Goal: Task Accomplishment & Management: Use online tool/utility

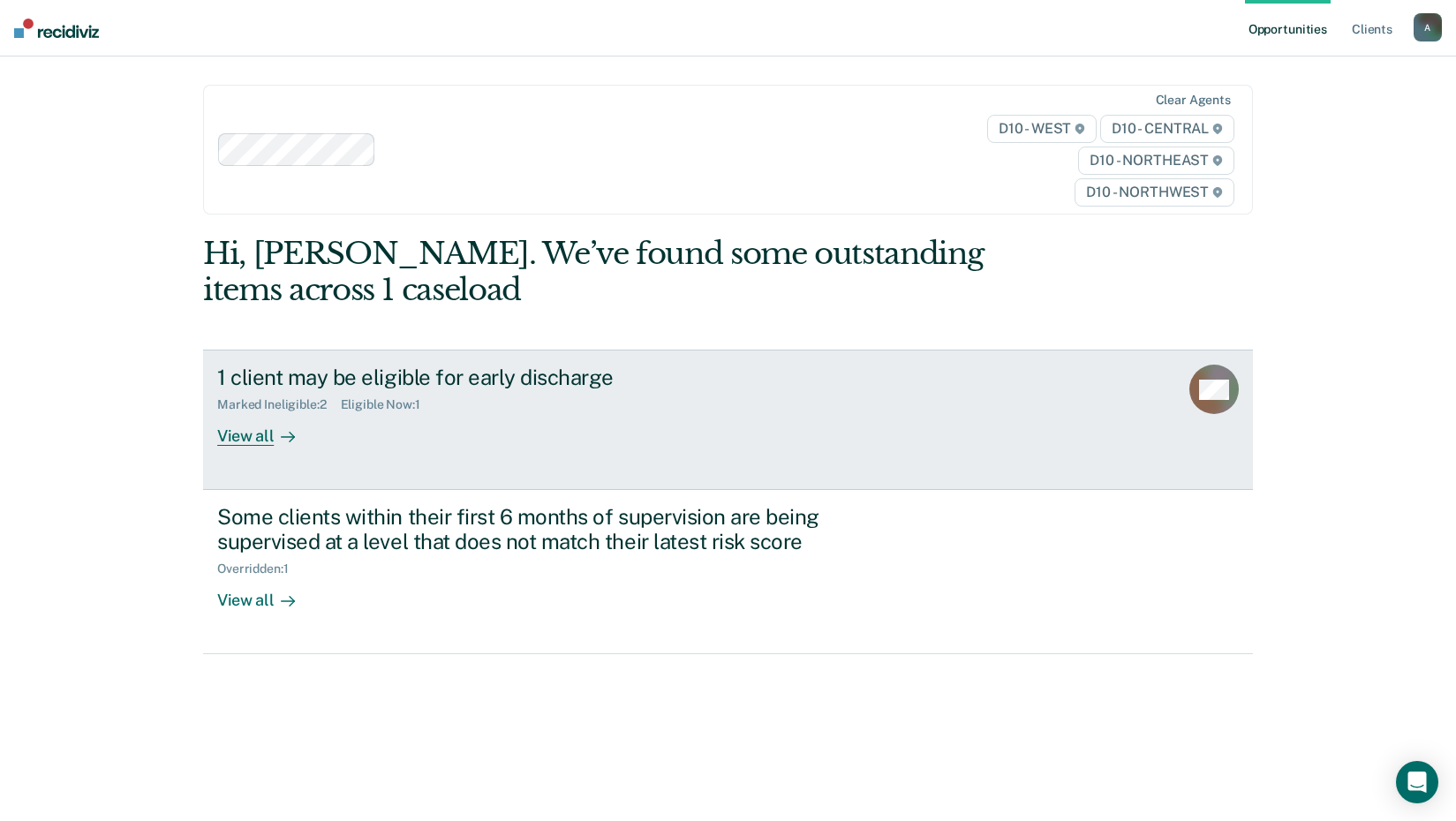
click at [265, 447] on div "View all" at bounding box center [266, 429] width 99 height 35
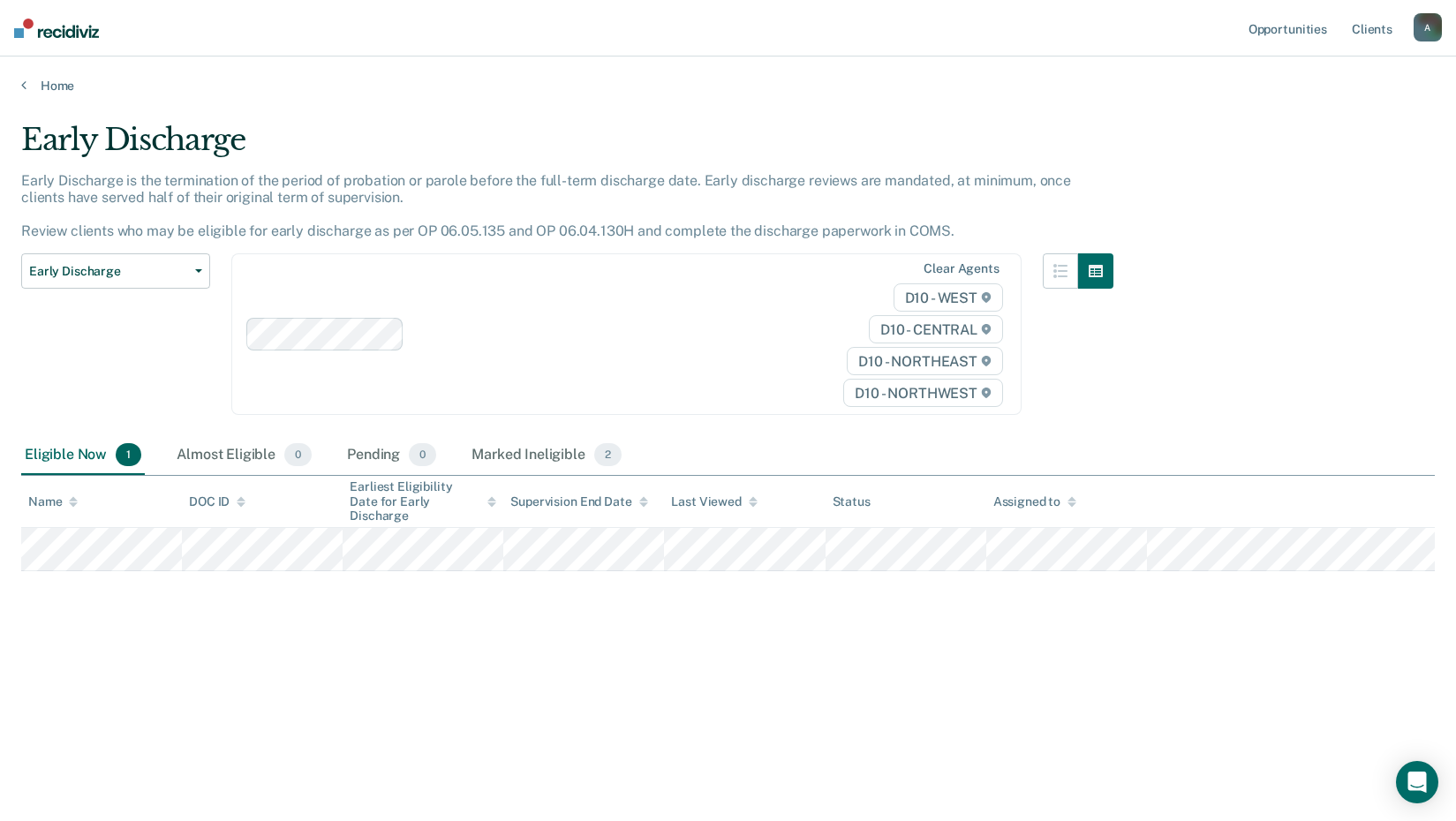
scroll to position [63, 0]
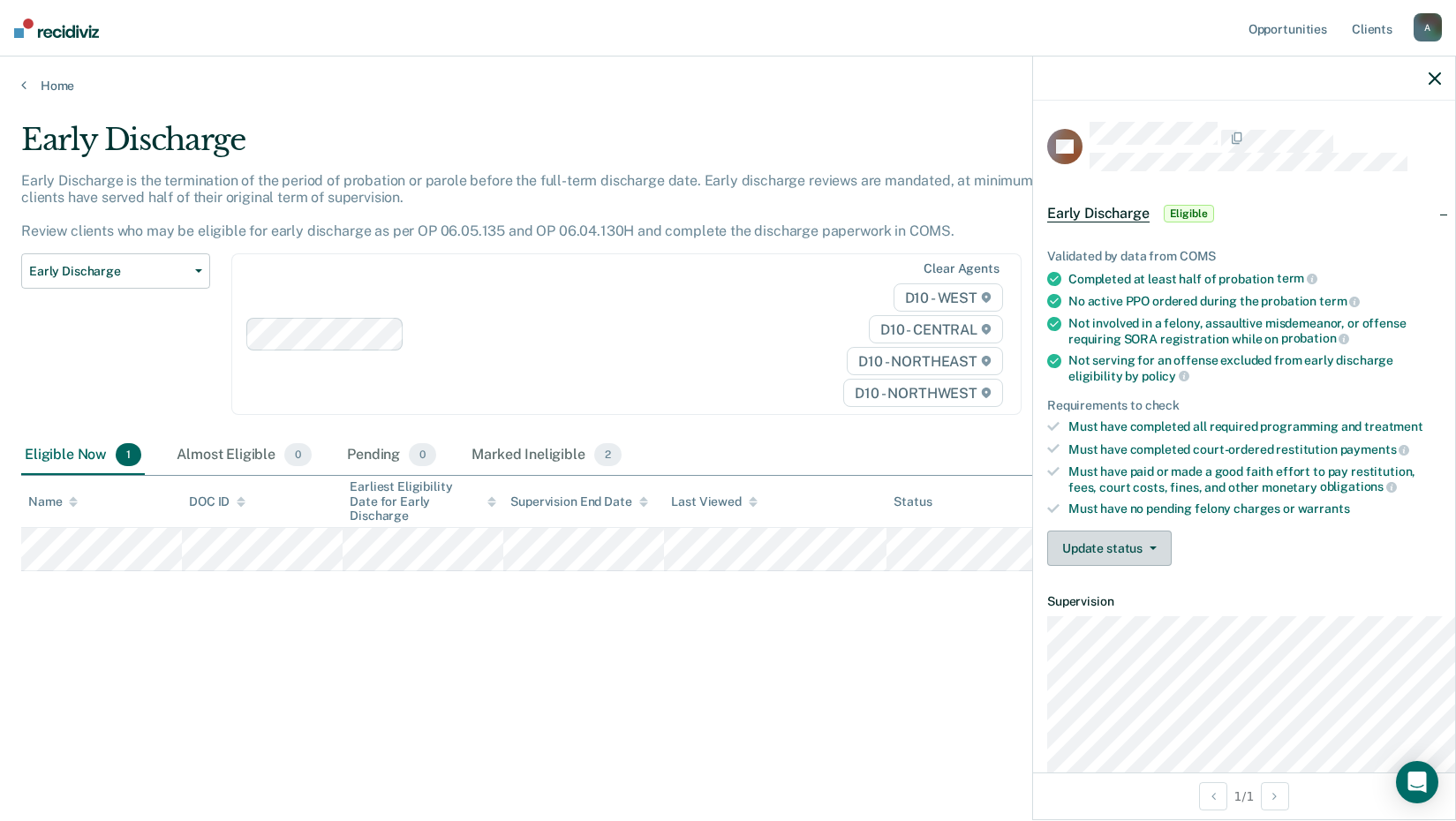
click at [1078, 566] on button "Update status" at bounding box center [1109, 547] width 125 height 36
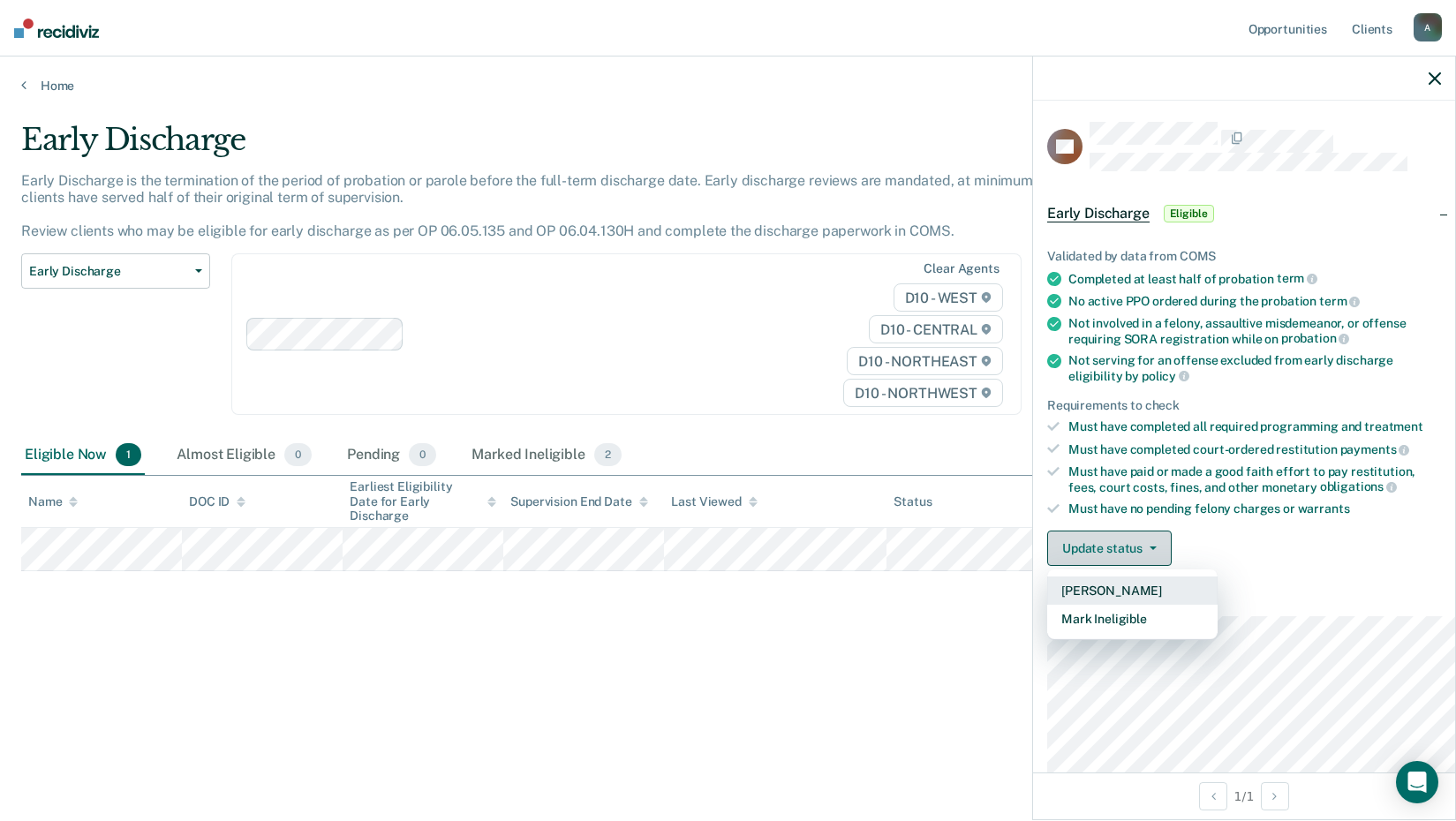
scroll to position [88, 0]
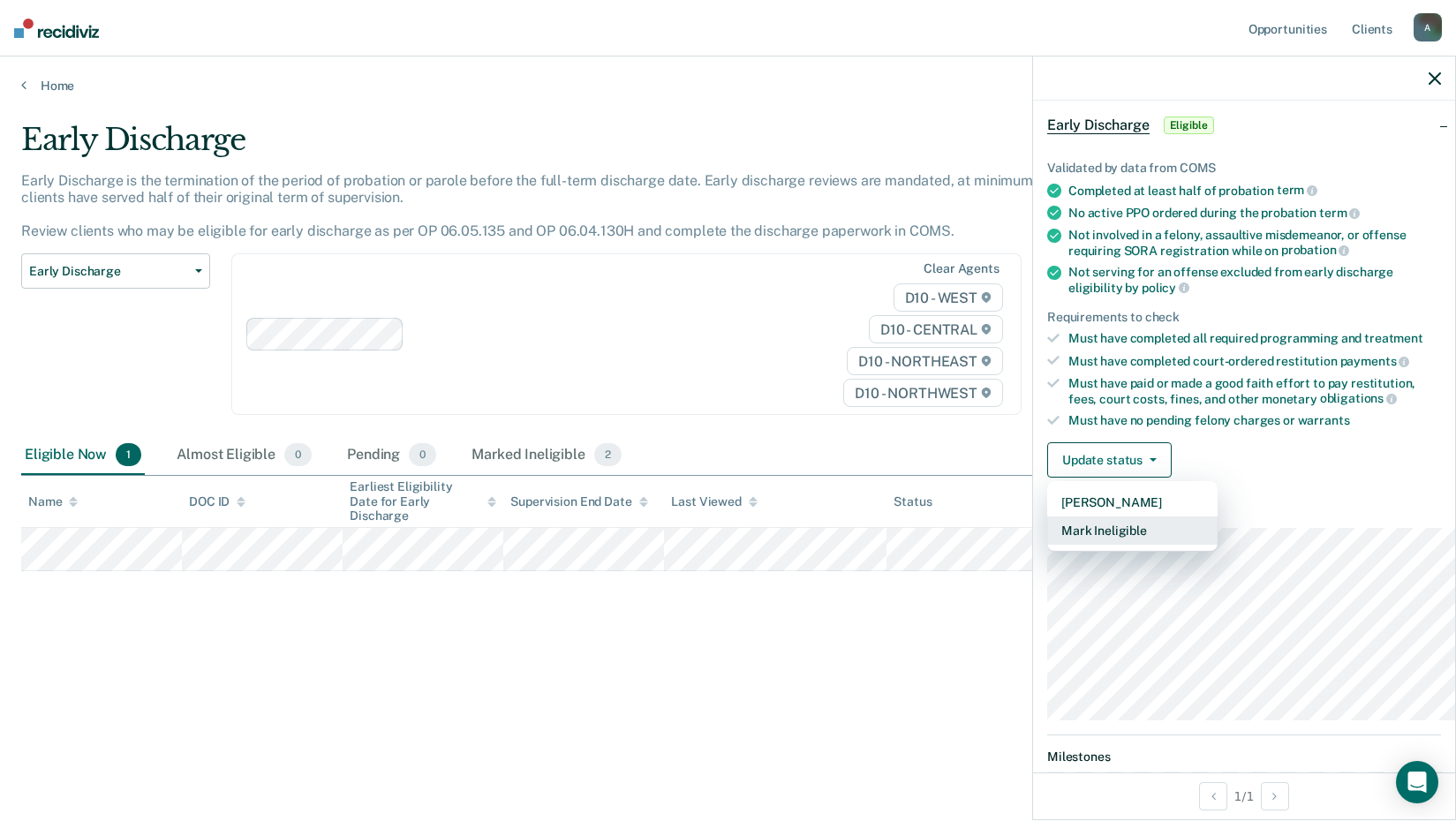
click at [1060, 544] on button "Mark Ineligible" at bounding box center [1131, 530] width 170 height 28
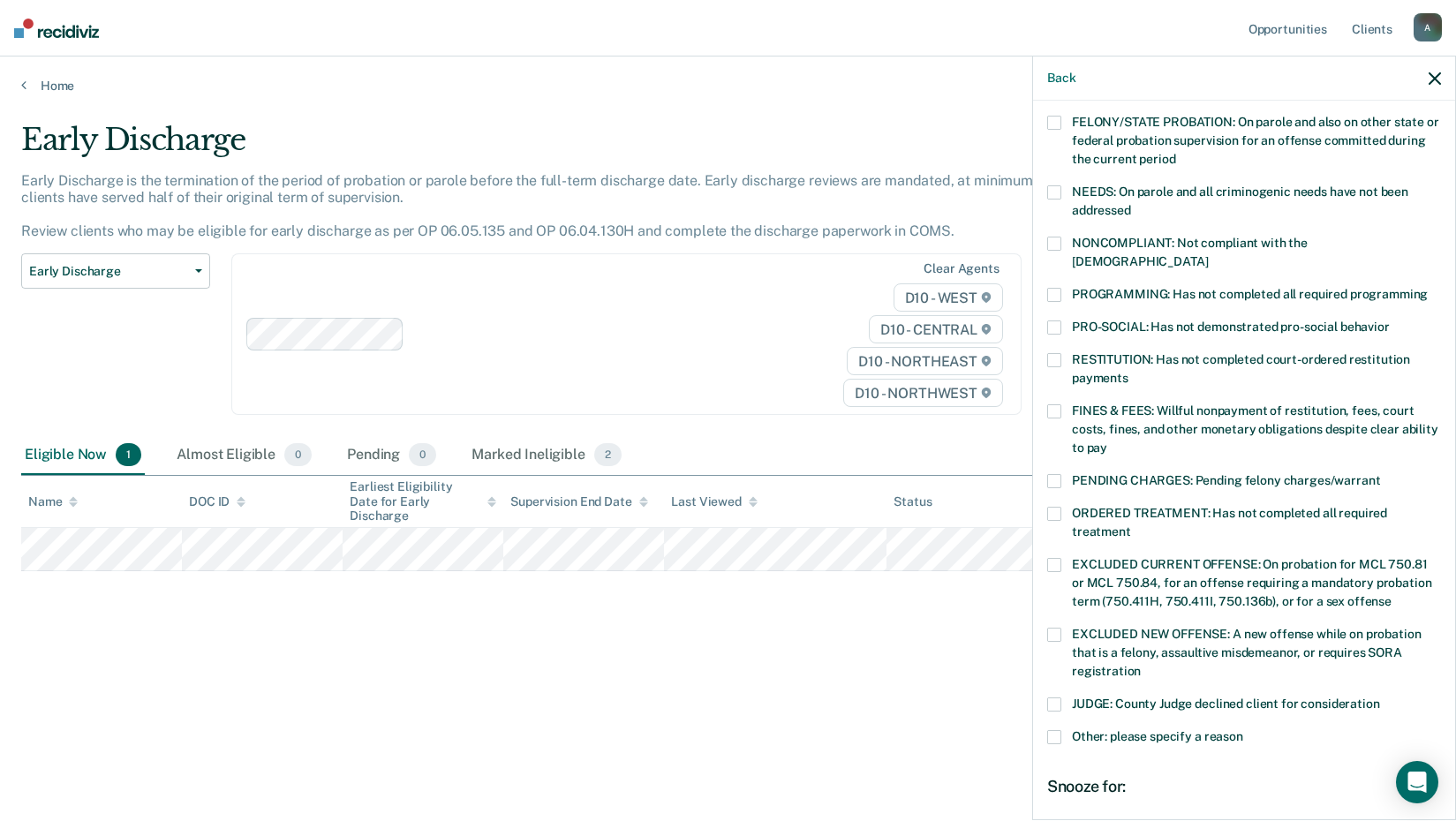
scroll to position [265, 0]
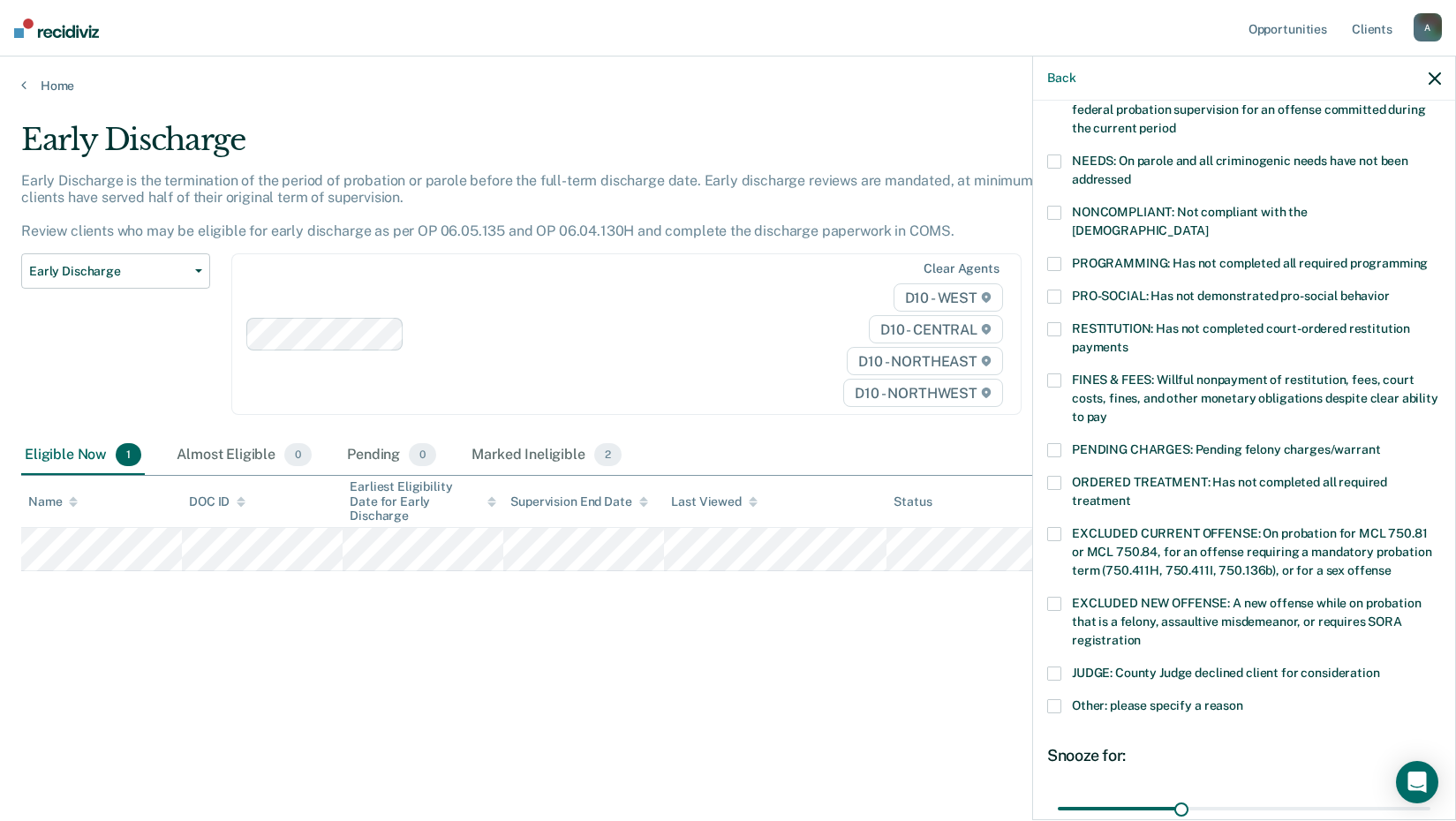
click at [1047, 271] on span at bounding box center [1054, 263] width 14 height 14
click at [1427, 256] on input "PROGRAMMING: Has not completed all required programming" at bounding box center [1427, 256] width 0 height 0
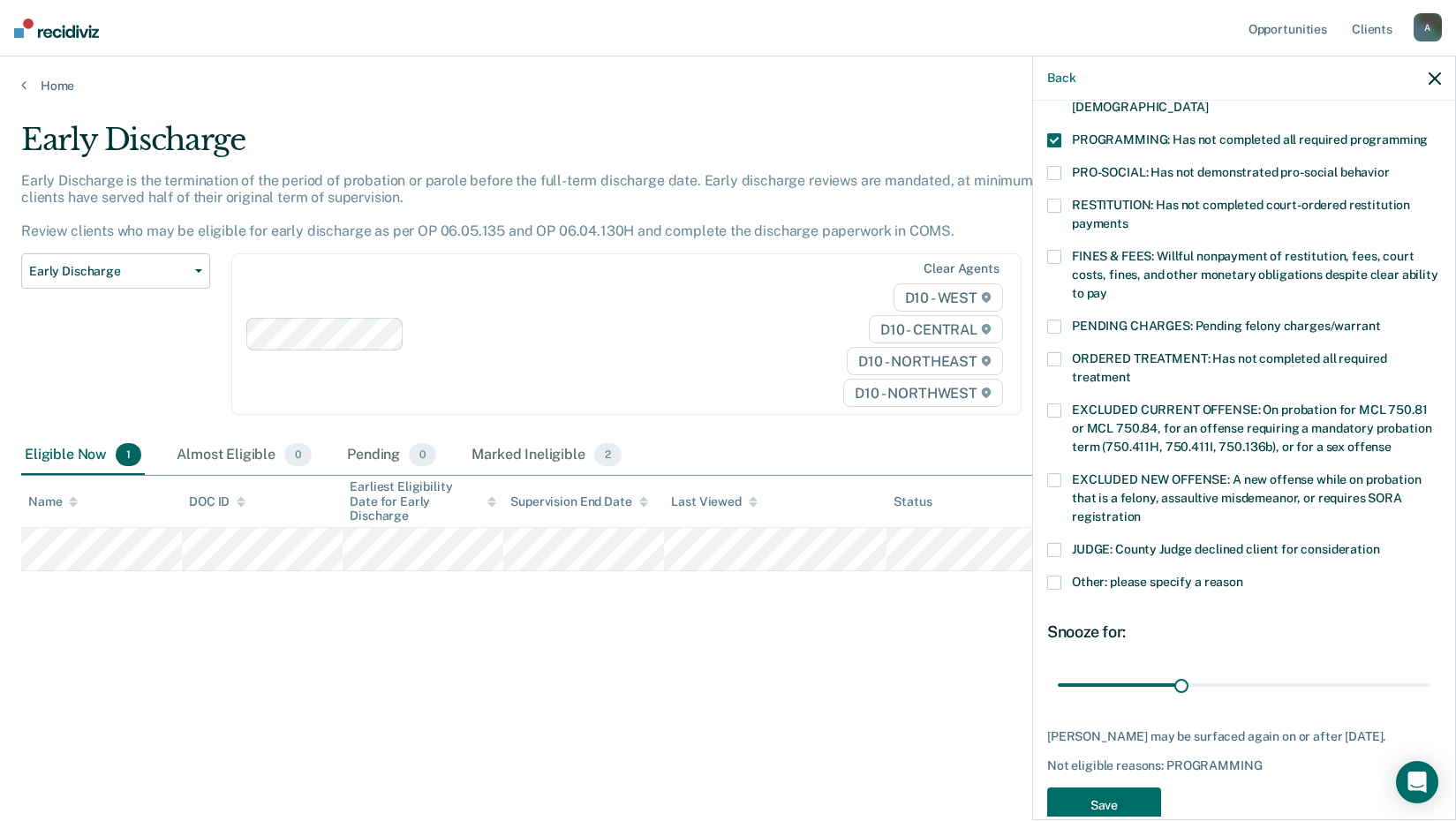
scroll to position [609, 0]
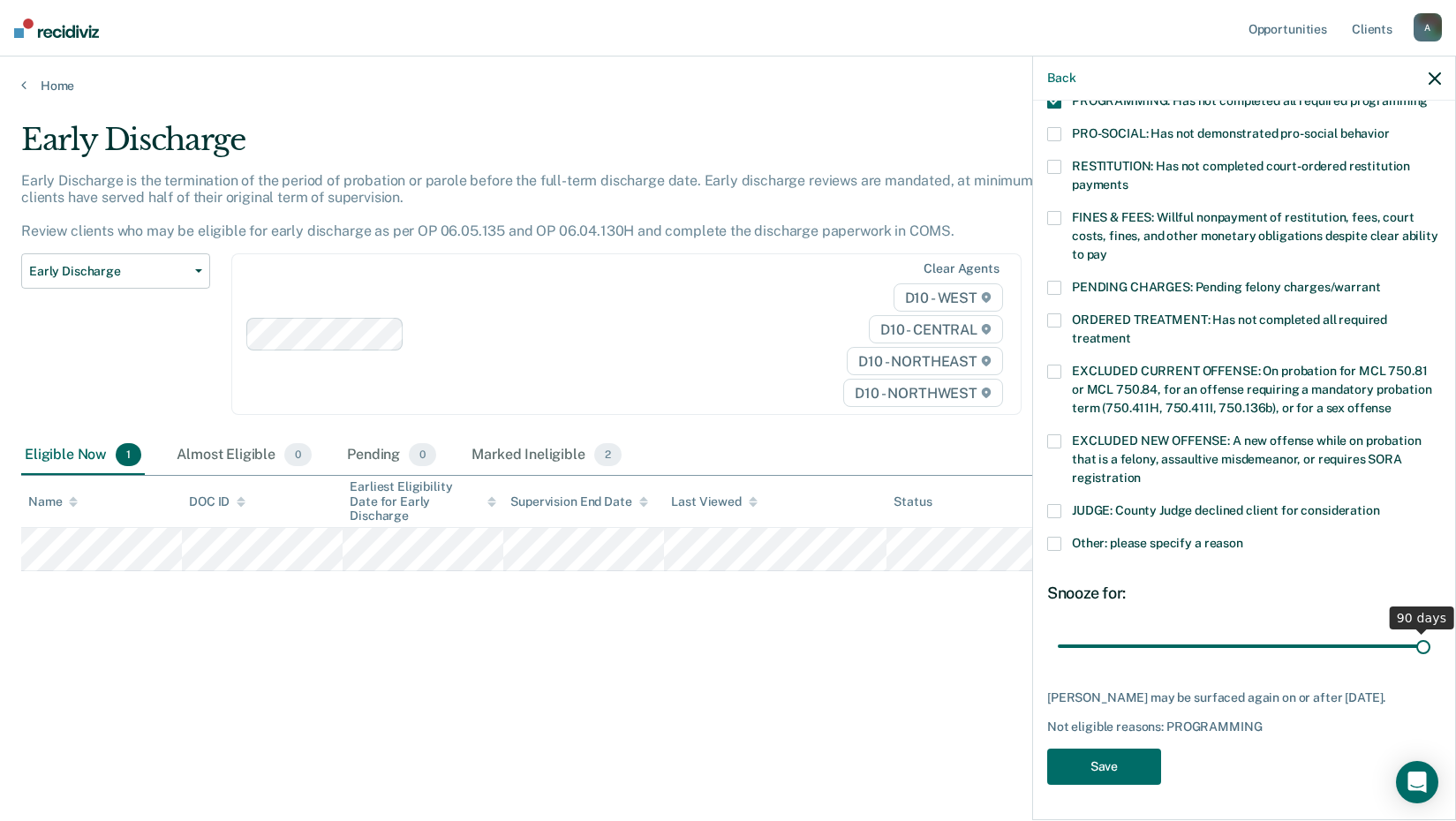
drag, startPoint x: 1104, startPoint y: 613, endPoint x: 1449, endPoint y: 609, distance: 345.0
type input "90"
click at [1430, 631] on input "range" at bounding box center [1244, 646] width 373 height 31
click at [1047, 769] on button "Save" at bounding box center [1104, 766] width 114 height 36
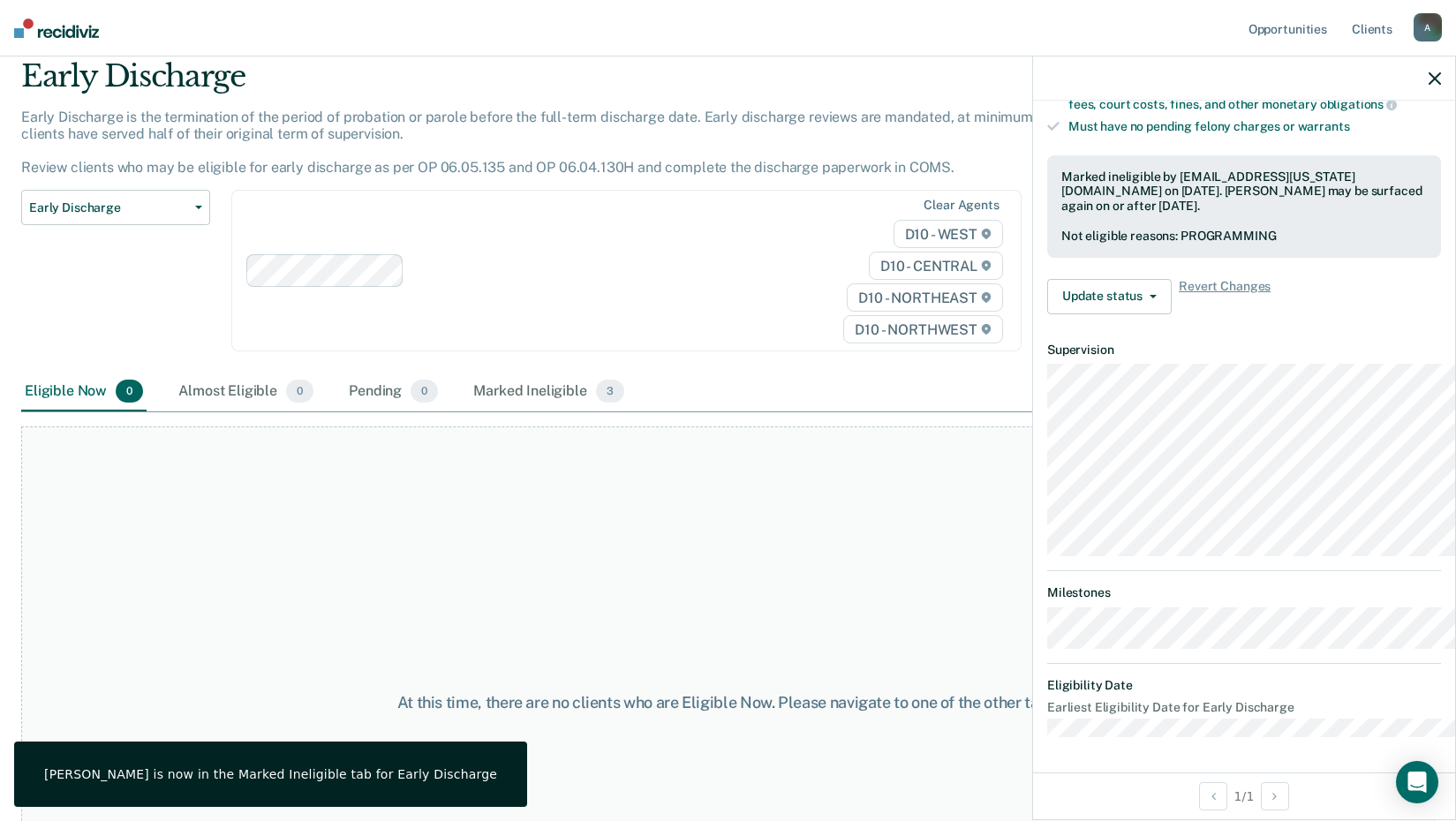
scroll to position [575, 0]
click at [524, 726] on div "At this time, there are no clients who are Eligible Now. Please navigate to one…" at bounding box center [728, 702] width 1414 height 552
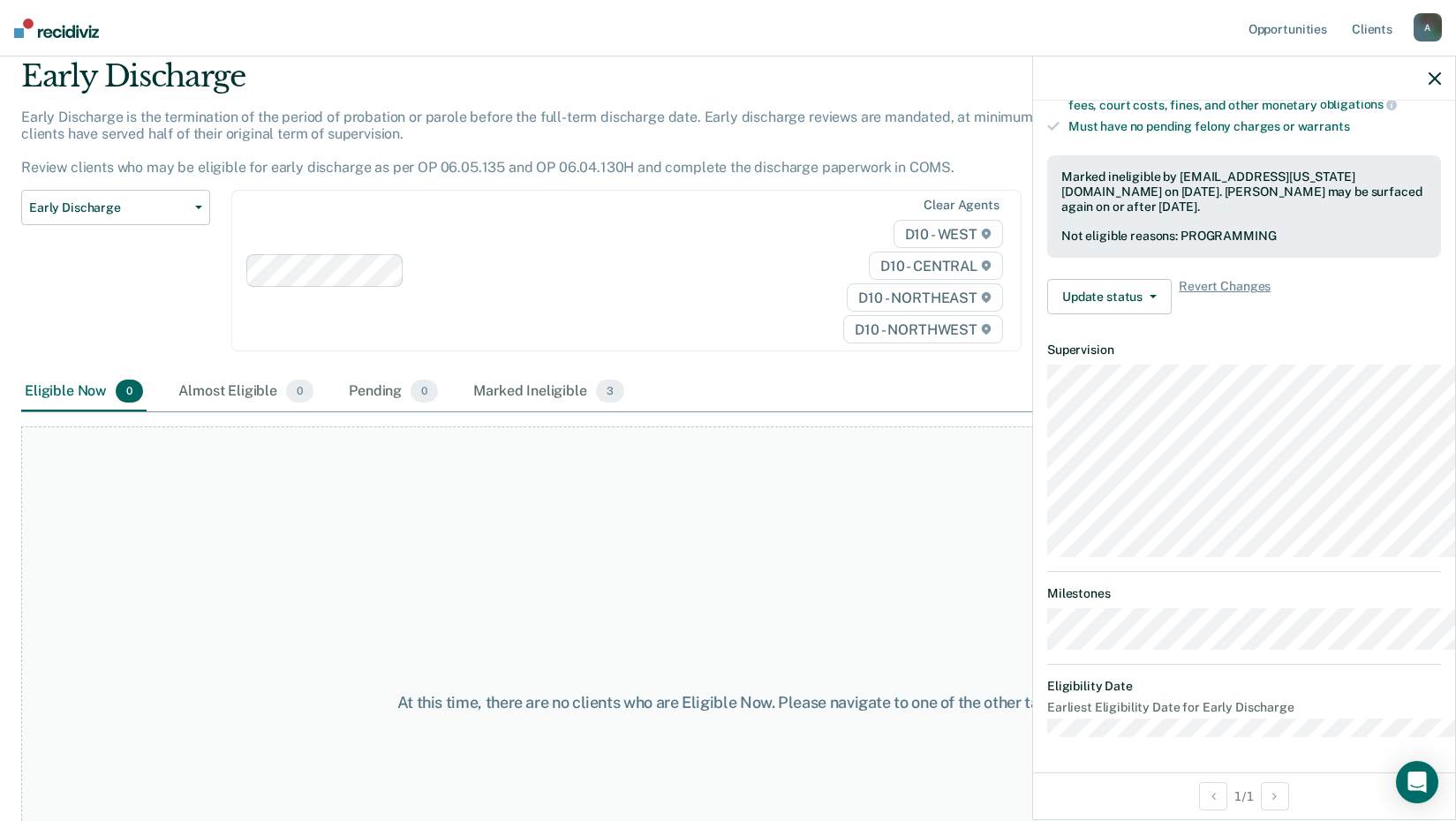
click at [1430, 85] on icon "button" at bounding box center [1434, 78] width 12 height 12
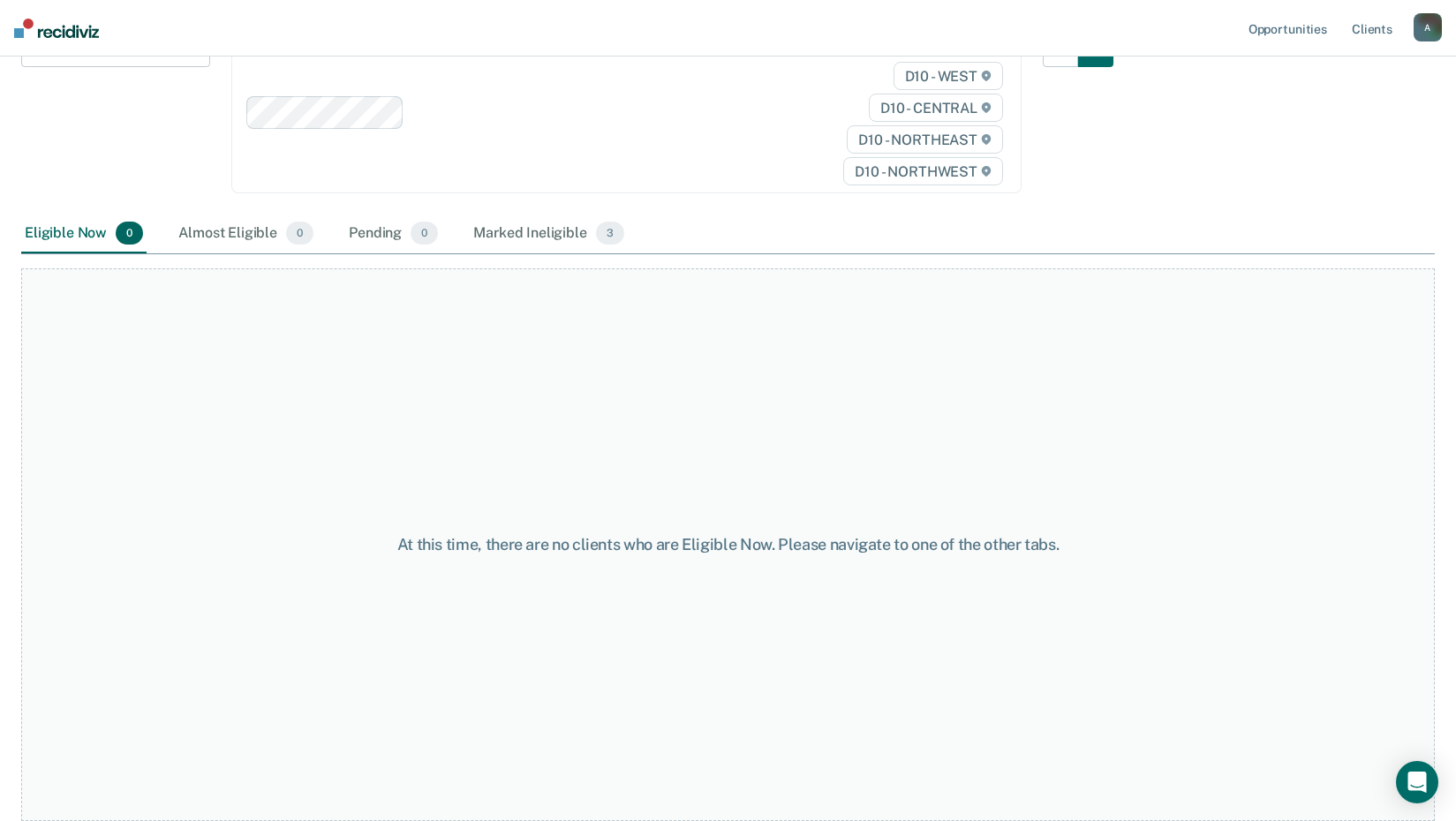
scroll to position [0, 0]
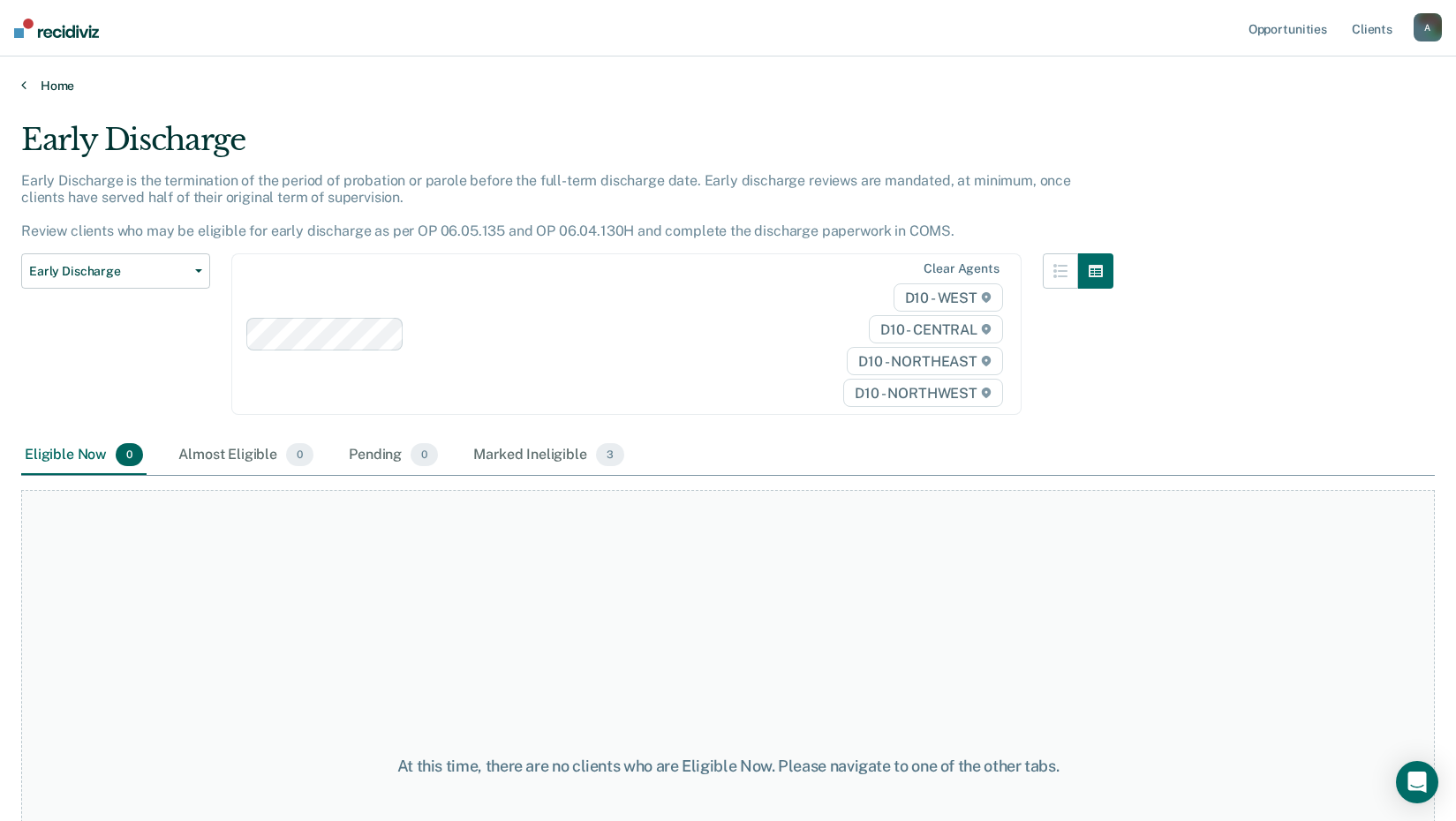
click at [51, 93] on link "Home" at bounding box center [728, 85] width 1414 height 16
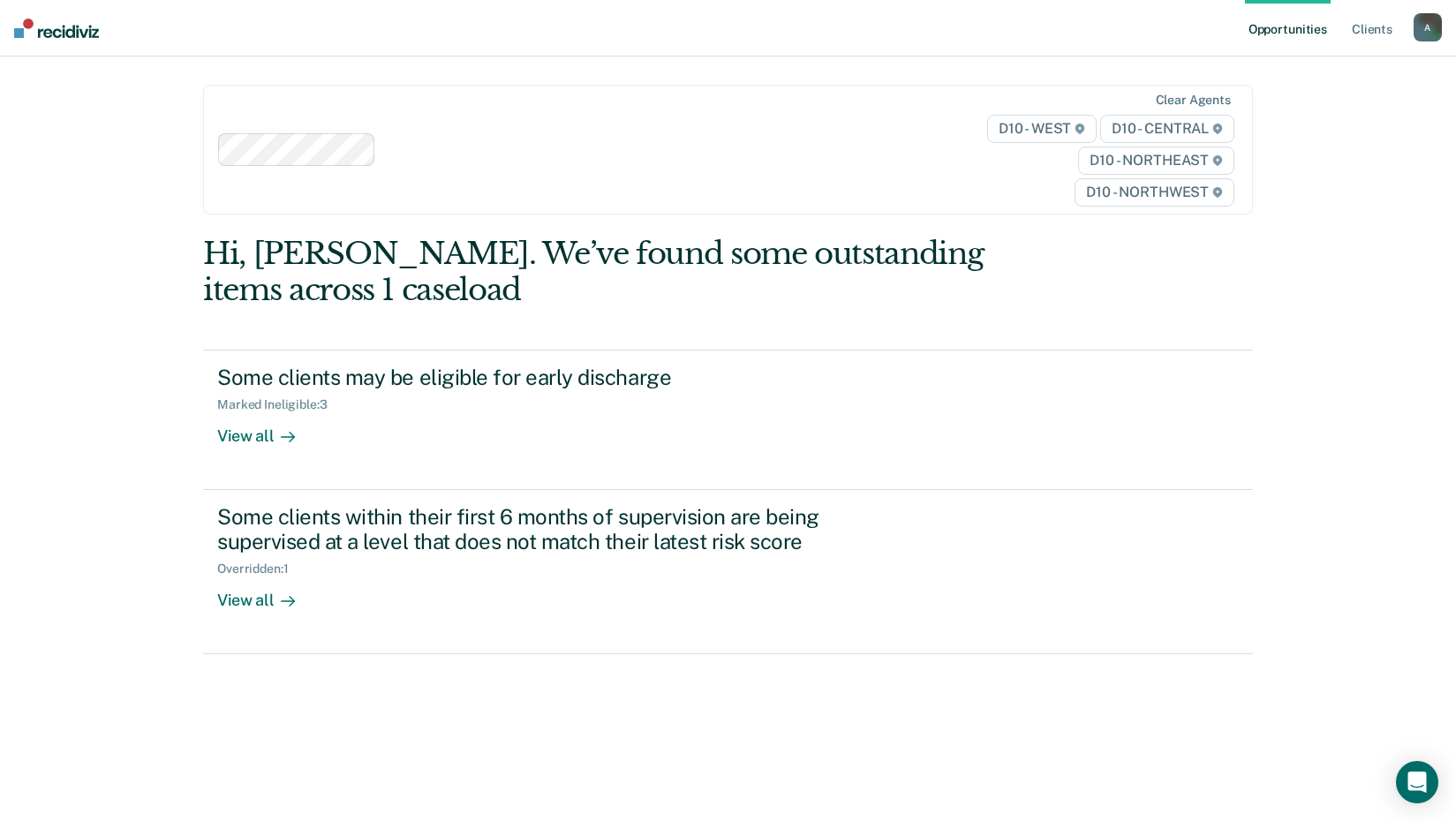
scroll to position [177, 0]
